Goal: Information Seeking & Learning: Compare options

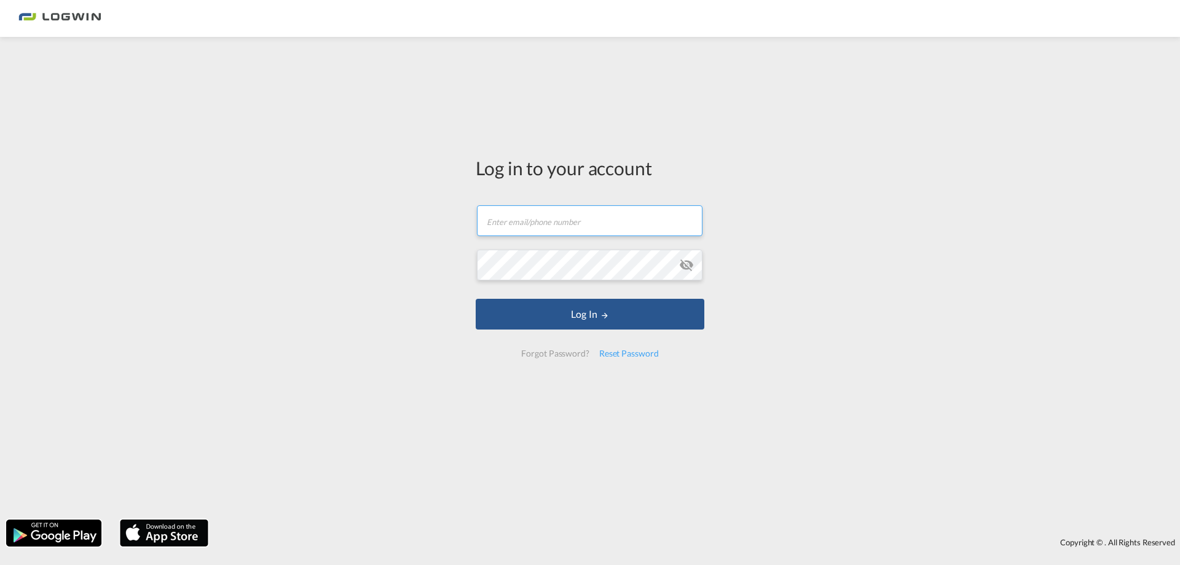
type input "[PERSON_NAME][DOMAIN_NAME][EMAIL_ADDRESS][PERSON_NAME][DOMAIN_NAME]"
click at [594, 233] on input "[PERSON_NAME][DOMAIN_NAME][EMAIL_ADDRESS][PERSON_NAME][DOMAIN_NAME]" at bounding box center [590, 220] width 226 height 31
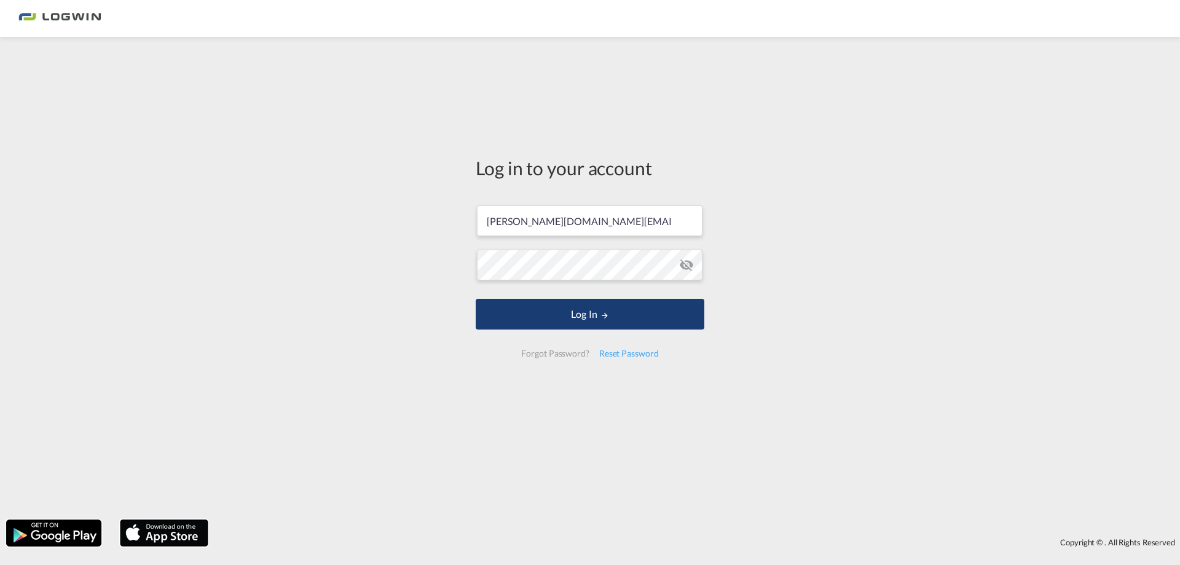
click at [508, 318] on button "Log In" at bounding box center [590, 314] width 229 height 31
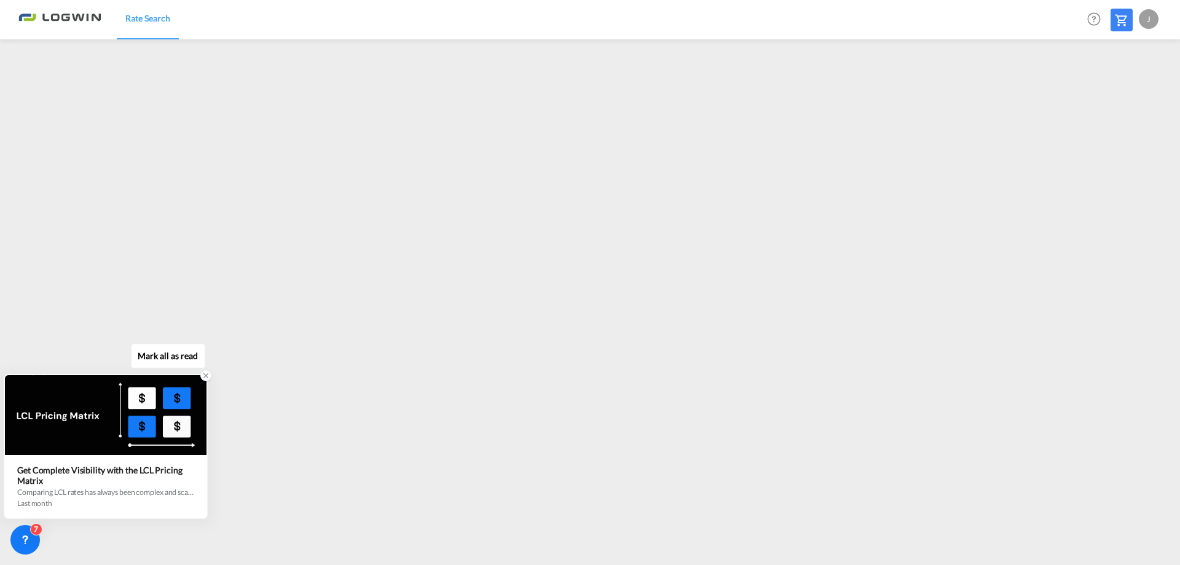
click at [205, 375] on icon at bounding box center [206, 376] width 4 height 4
